Goal: Find specific page/section: Find specific page/section

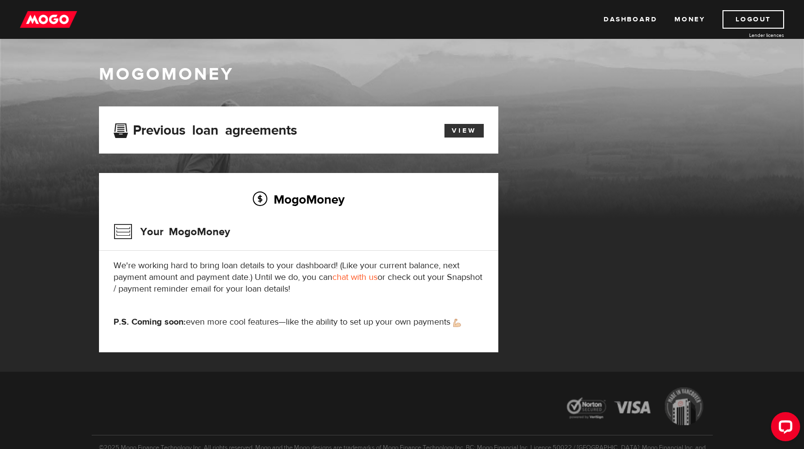
click at [466, 132] on link "View" at bounding box center [464, 131] width 39 height 14
click at [684, 14] on link "Money" at bounding box center [690, 19] width 31 height 18
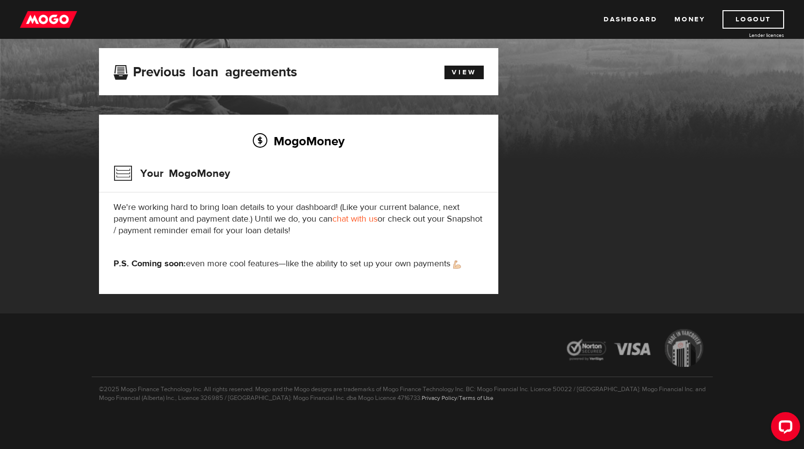
scroll to position [59, 0]
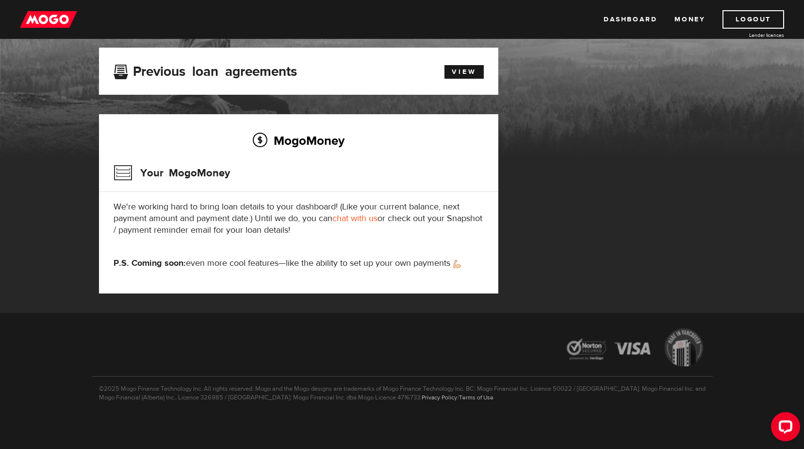
click at [160, 186] on div "Your MogoMoney" at bounding box center [299, 176] width 370 height 32
click at [158, 171] on h3 "Your MogoMoney" at bounding box center [172, 172] width 117 height 25
